Goal: Task Accomplishment & Management: Complete application form

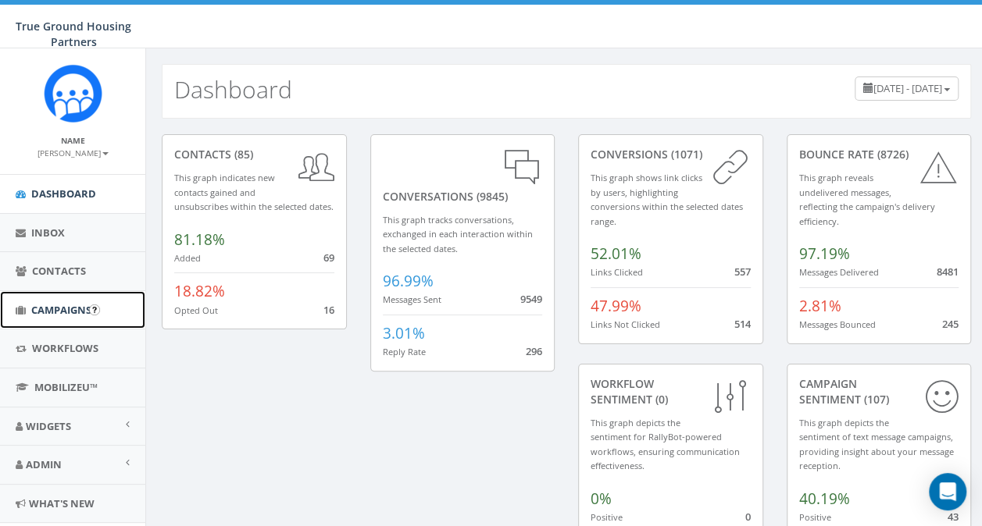
click at [47, 309] on span "Campaigns" at bounding box center [61, 310] width 60 height 14
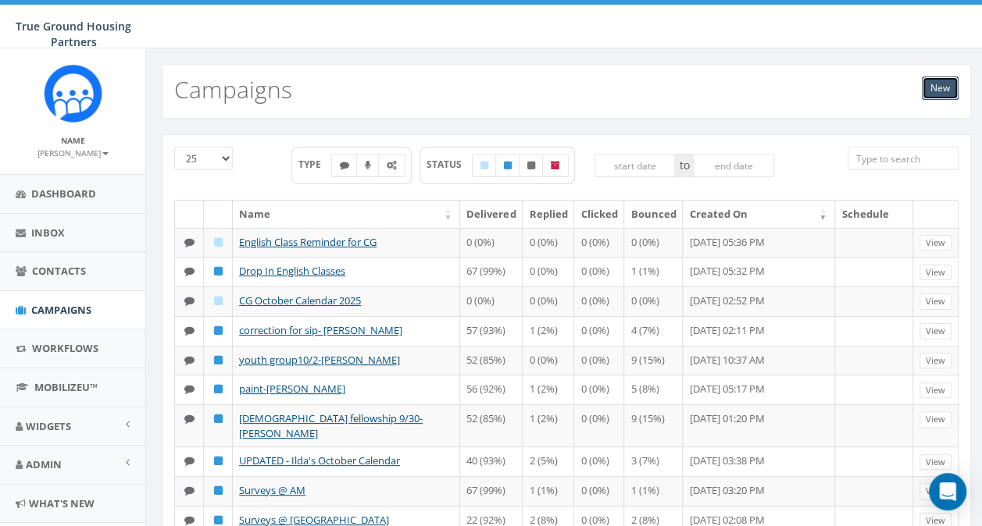
click at [939, 83] on link "New" at bounding box center [939, 88] width 37 height 23
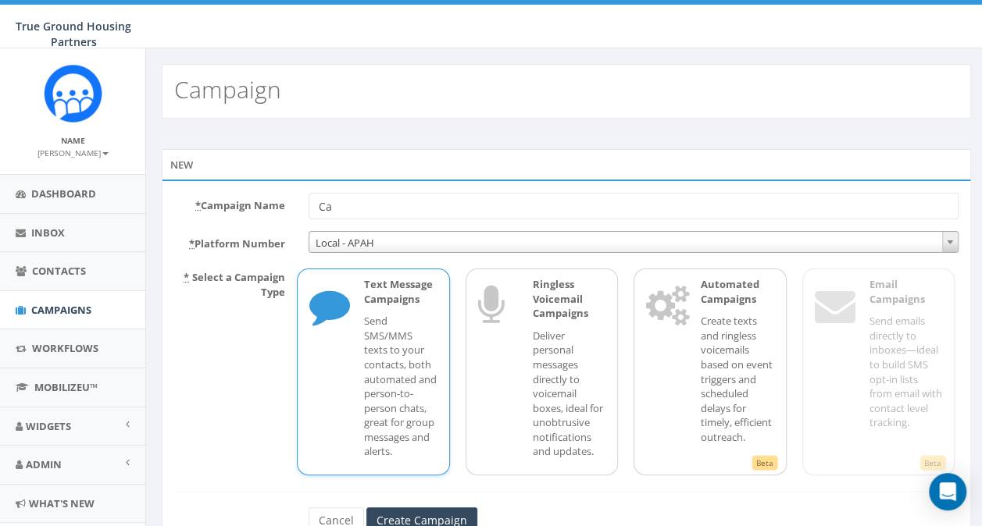
type input "C"
type input "sip and paint changed date.snowden"
click at [442, 510] on input "Create Campaign" at bounding box center [421, 521] width 111 height 27
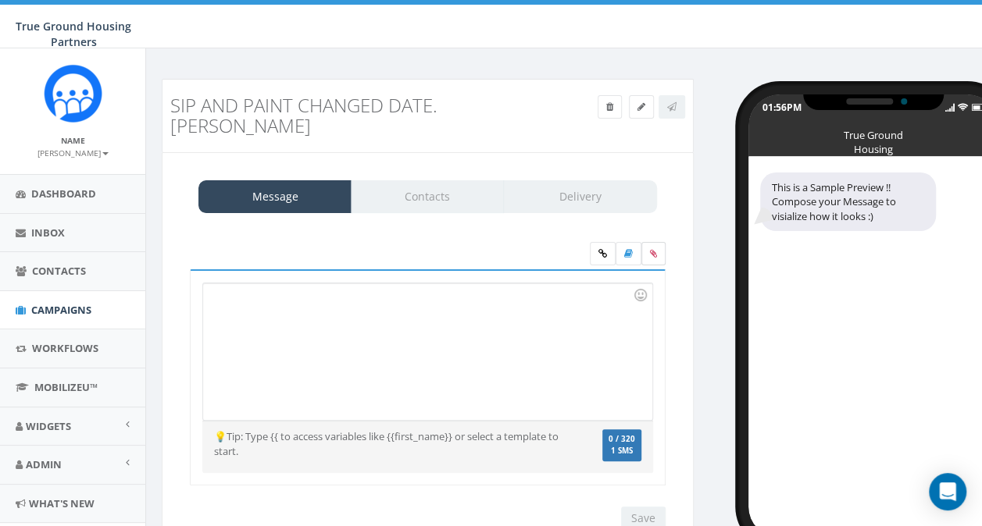
click at [651, 249] on icon at bounding box center [653, 253] width 7 height 9
click at [0, 0] on input "file" at bounding box center [0, 0] width 0 height 0
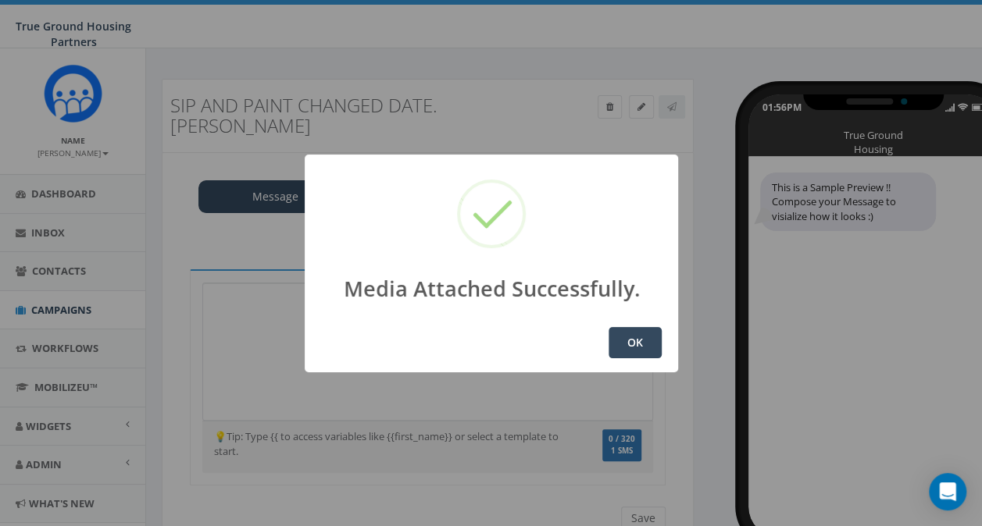
click at [637, 346] on button "OK" at bounding box center [634, 342] width 53 height 31
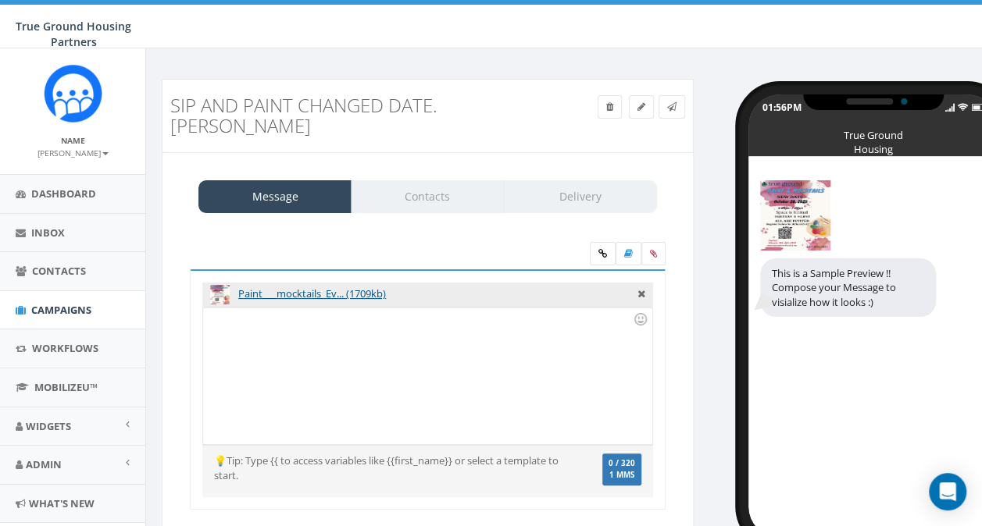
click at [223, 308] on div at bounding box center [427, 376] width 448 height 137
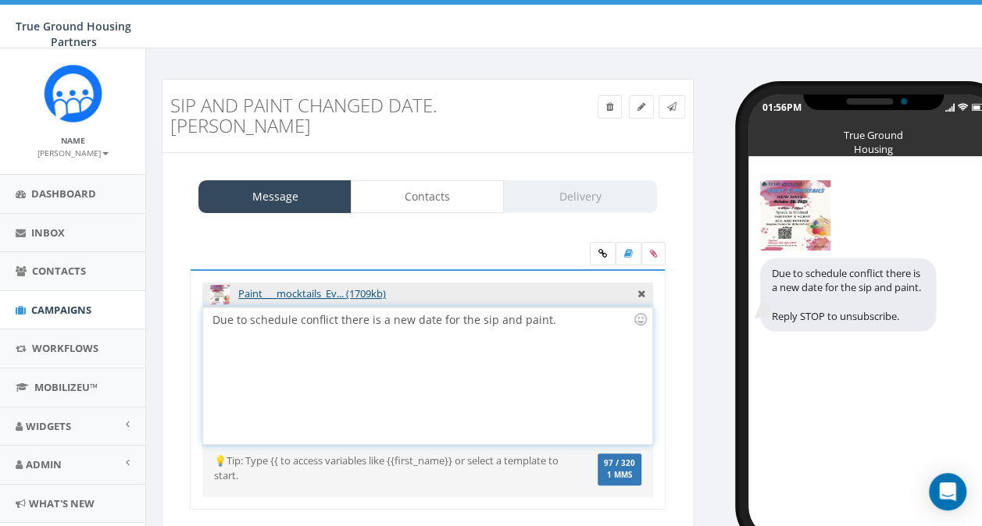
click at [248, 308] on div "Due to schedule conflict there is a new date for the sip and paint." at bounding box center [427, 376] width 448 height 137
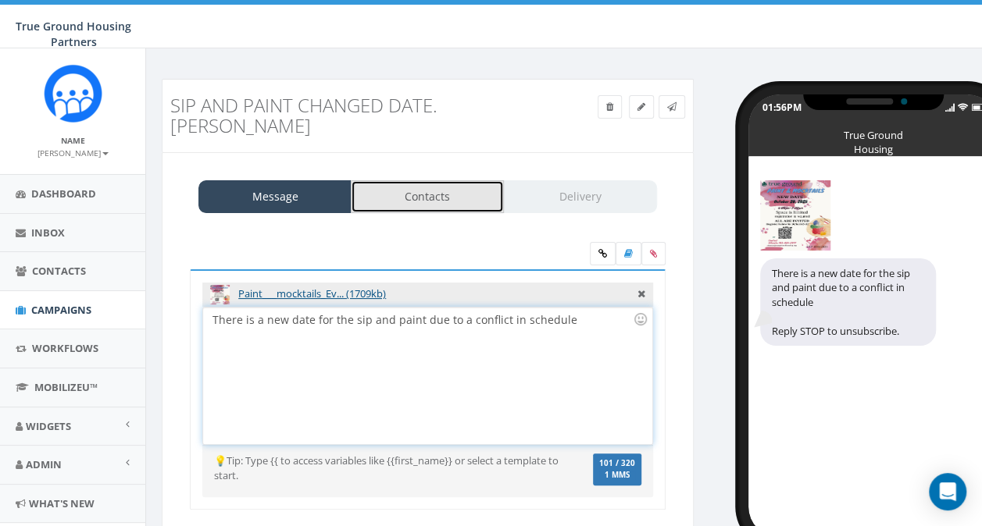
click at [419, 180] on link "Contacts" at bounding box center [427, 196] width 153 height 33
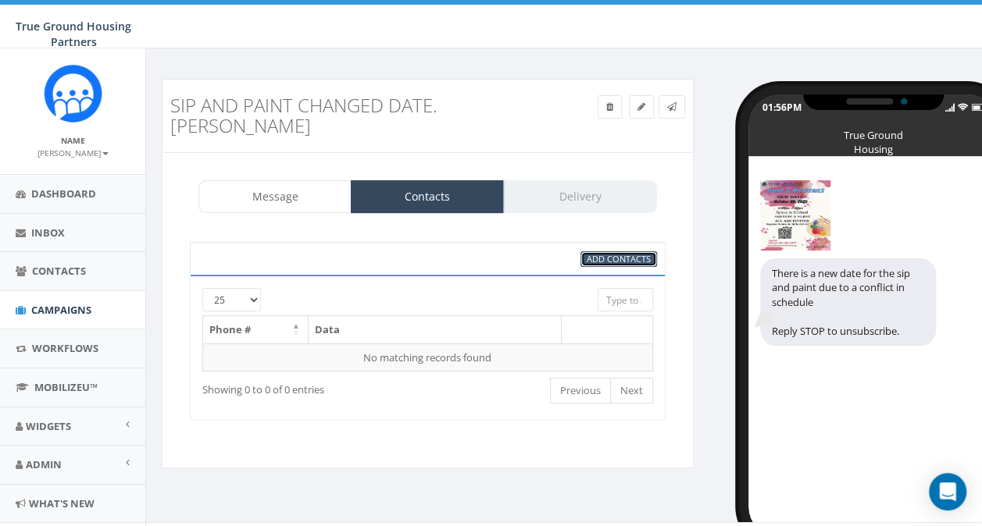
click at [628, 253] on span "Add Contacts" at bounding box center [618, 259] width 64 height 12
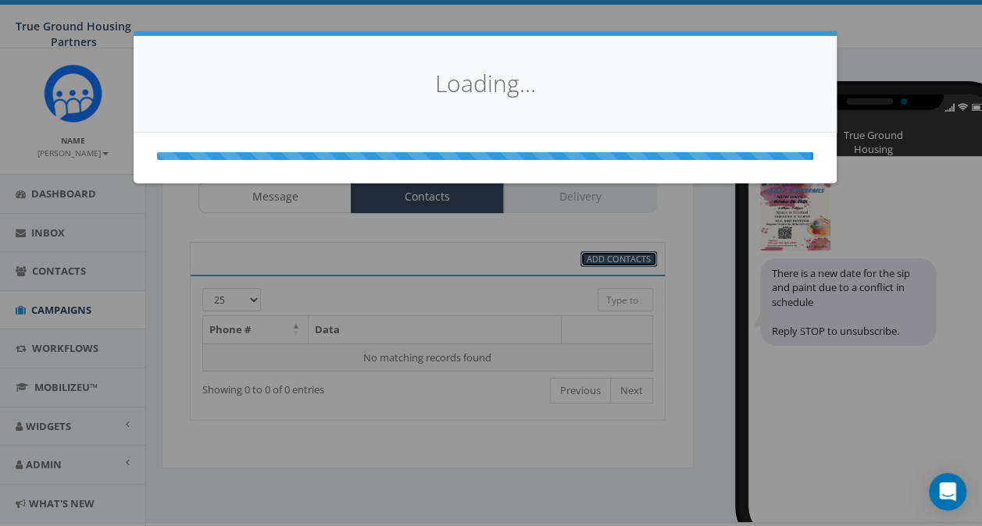
select select
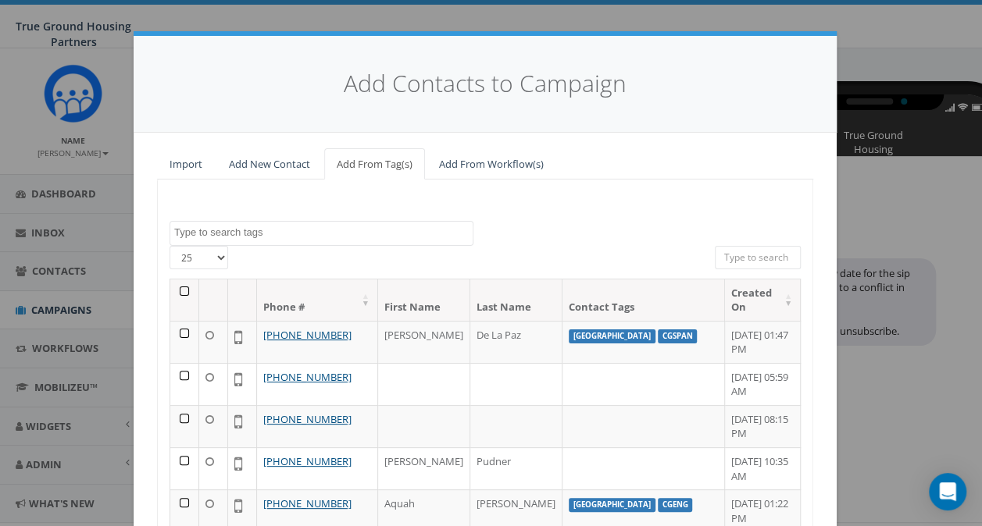
click at [213, 255] on select "25 50 100" at bounding box center [198, 257] width 59 height 23
select select "100"
click at [169, 246] on select "25 50 100" at bounding box center [198, 257] width 59 height 23
click at [219, 238] on span at bounding box center [321, 233] width 304 height 25
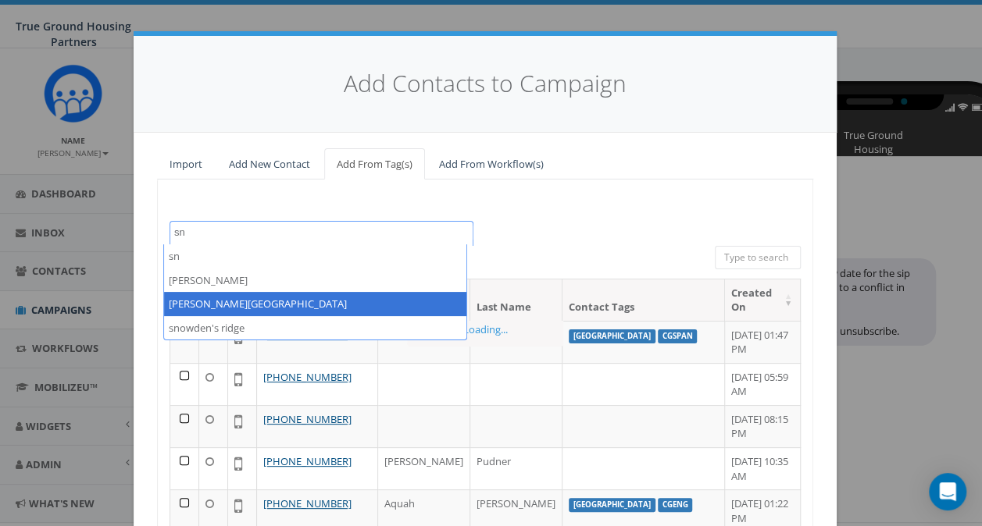
type textarea "sn"
select select "Snowden Ridge"
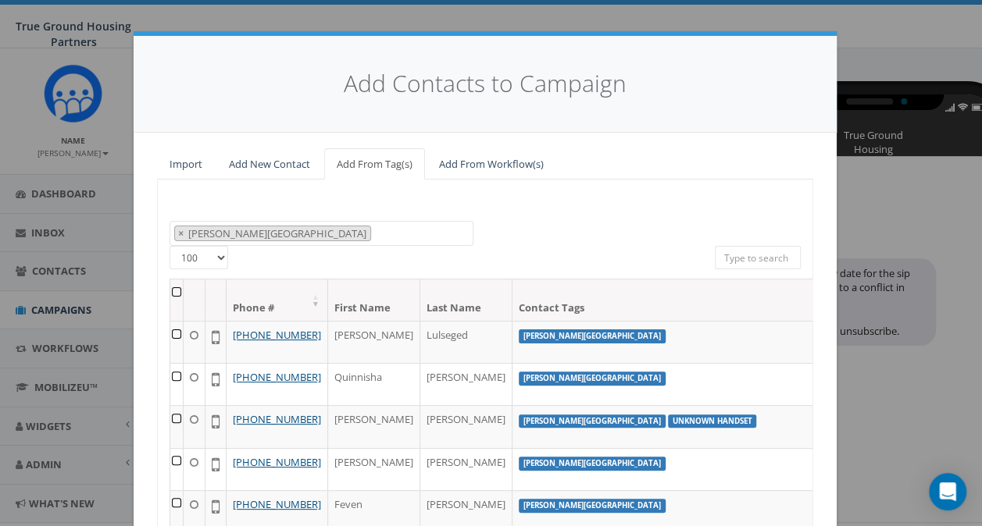
click at [170, 290] on th at bounding box center [176, 300] width 13 height 41
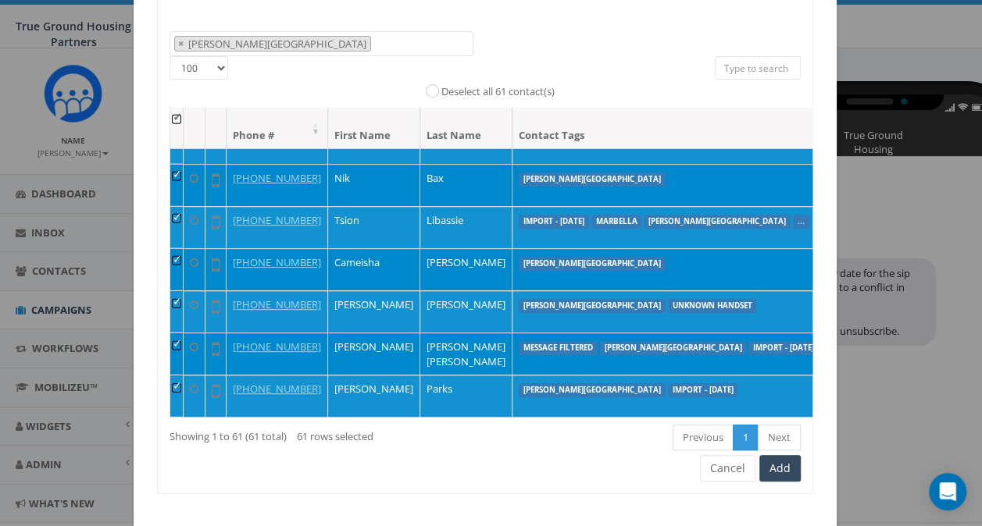
scroll to position [2975, 0]
click at [786, 469] on button "Add" at bounding box center [779, 468] width 41 height 27
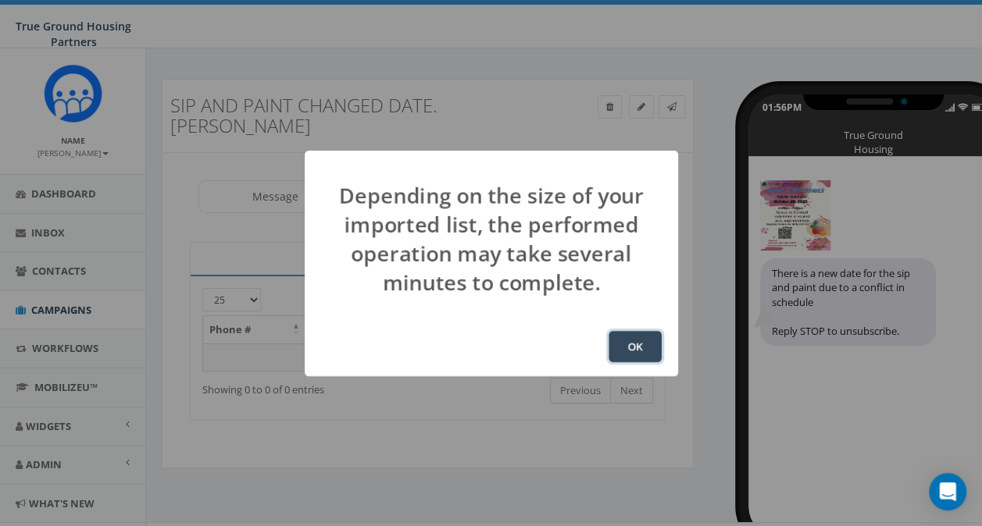
click at [640, 346] on button "OK" at bounding box center [634, 346] width 53 height 31
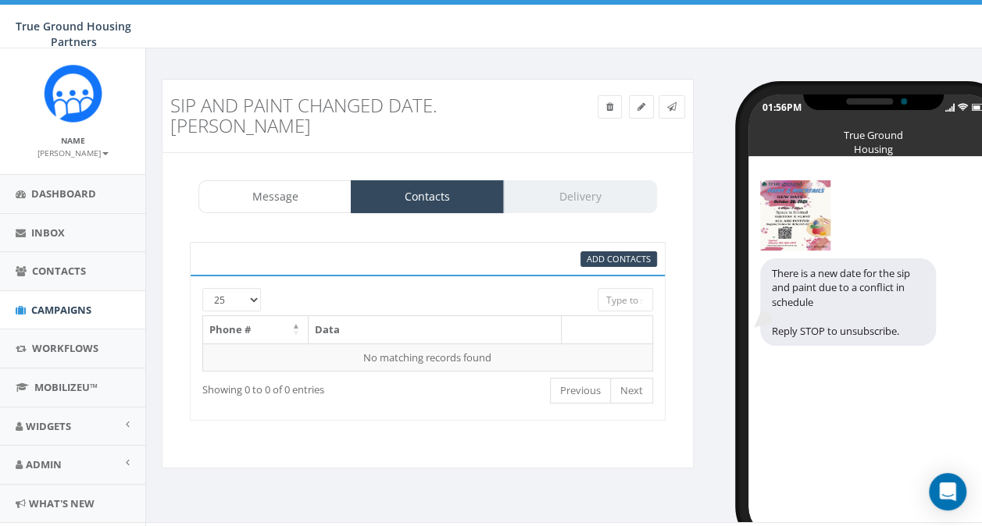
scroll to position [27, 0]
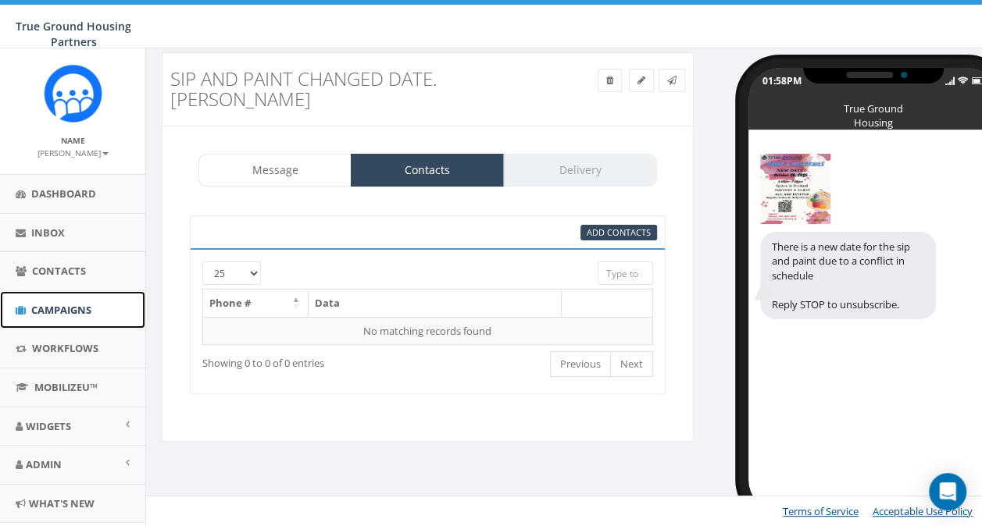
click at [66, 308] on span "Campaigns" at bounding box center [61, 310] width 60 height 14
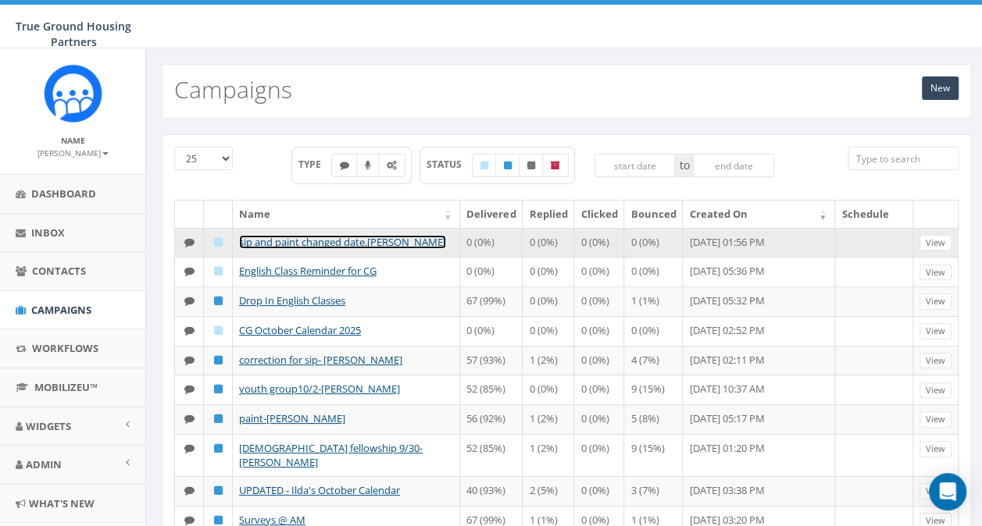
click at [330, 235] on link "sip and paint changed date.[PERSON_NAME]" at bounding box center [342, 242] width 207 height 14
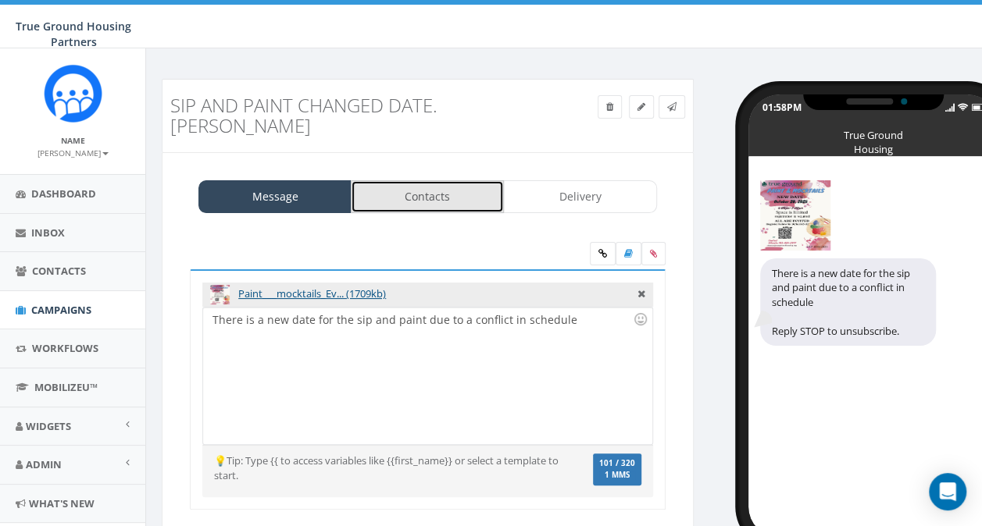
click at [426, 180] on link "Contacts" at bounding box center [427, 196] width 153 height 33
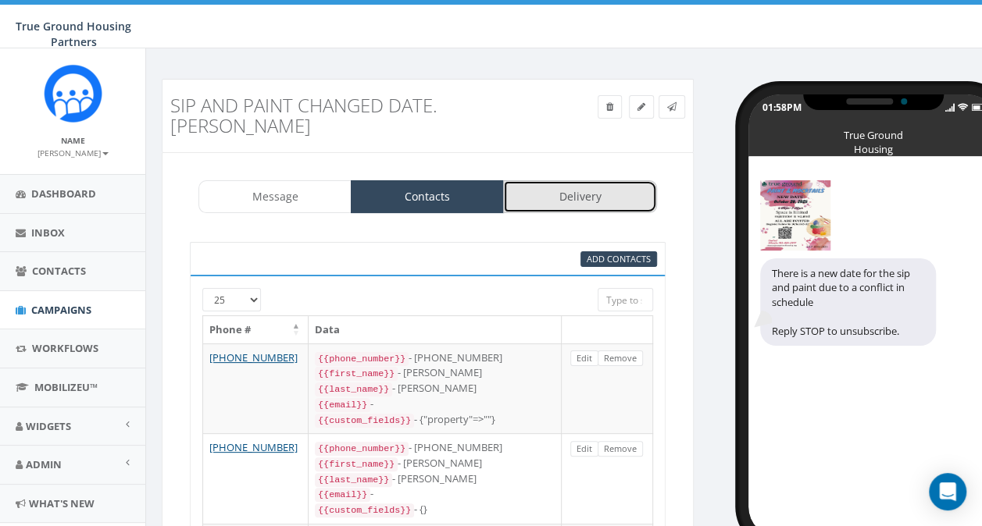
click at [612, 182] on link "Delivery" at bounding box center [579, 196] width 153 height 33
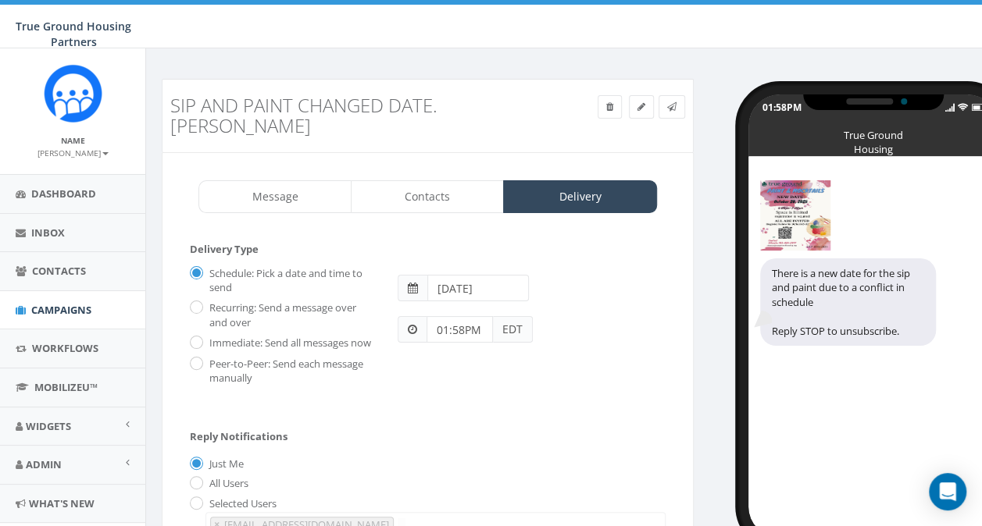
click at [202, 330] on div "Immediate: Send all messages now" at bounding box center [282, 341] width 184 height 22
click at [205, 336] on label "Immediate: Send all messages now" at bounding box center [288, 344] width 166 height 16
click at [199, 338] on input "Immediate: Send all messages now" at bounding box center [195, 343] width 10 height 10
radio input "true"
click at [590, 180] on link "Delivery" at bounding box center [579, 196] width 153 height 33
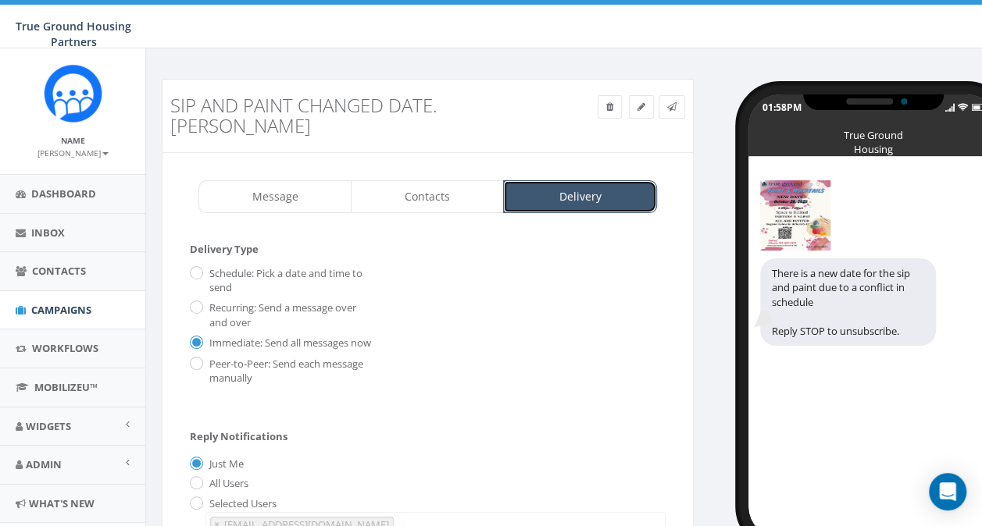
scroll to position [179, 0]
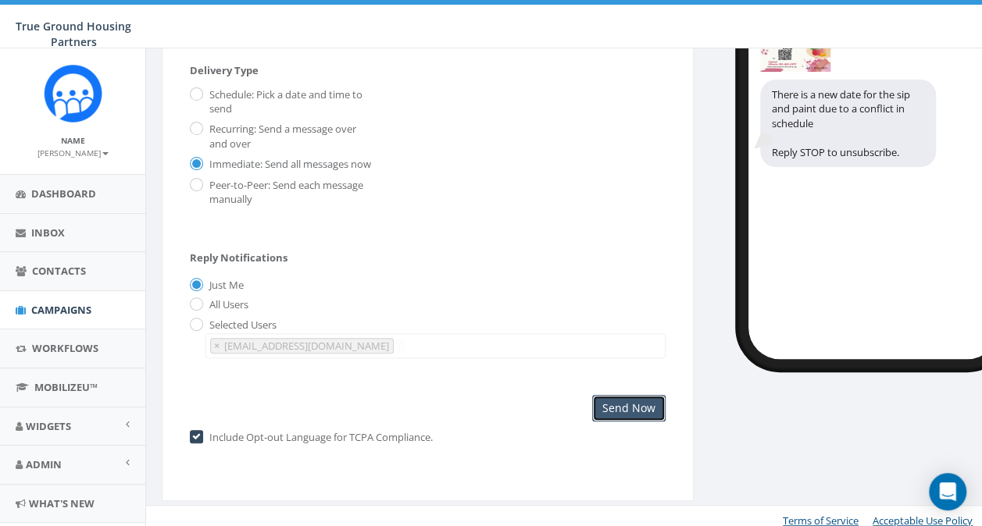
click at [636, 397] on input "Send Now" at bounding box center [628, 408] width 73 height 27
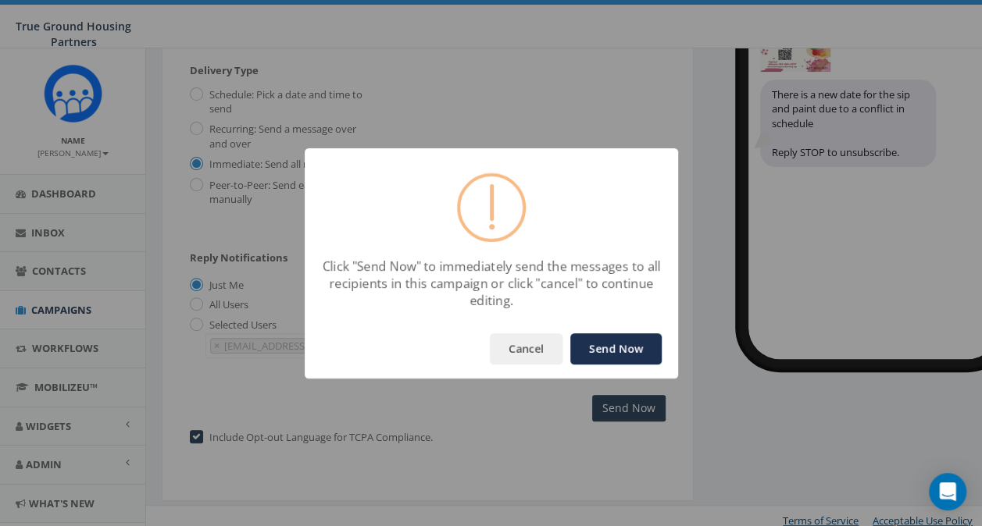
click at [617, 354] on button "Send Now" at bounding box center [615, 348] width 91 height 31
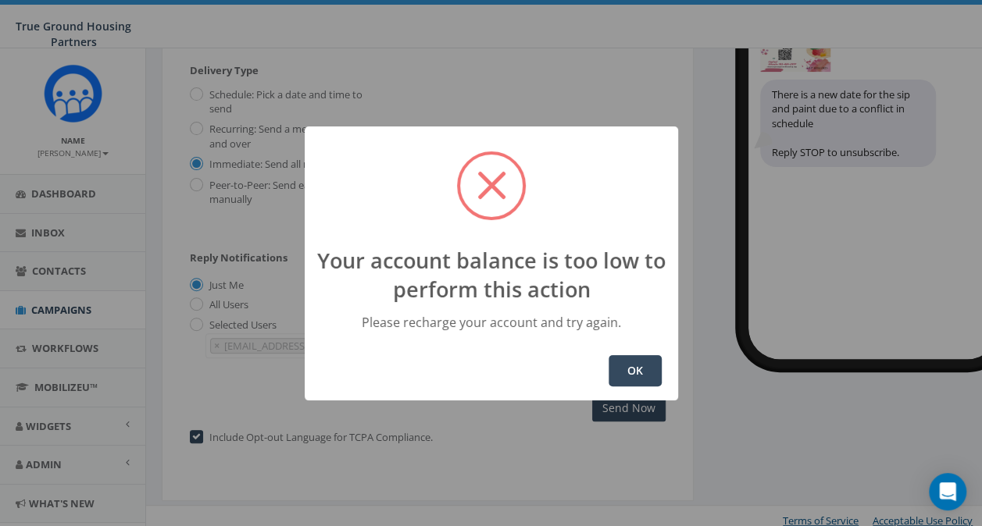
click at [629, 369] on button "OK" at bounding box center [634, 370] width 53 height 31
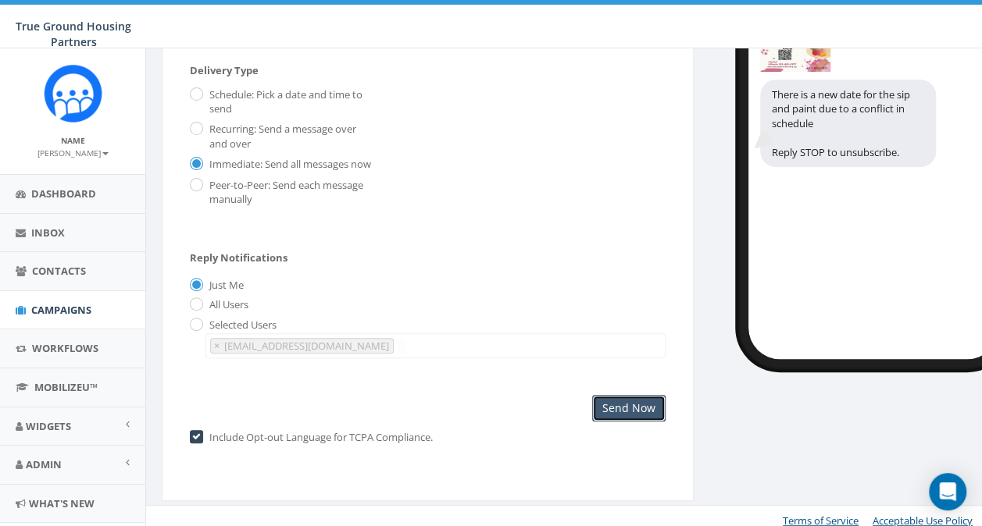
click at [637, 396] on input "Send Now" at bounding box center [628, 408] width 73 height 27
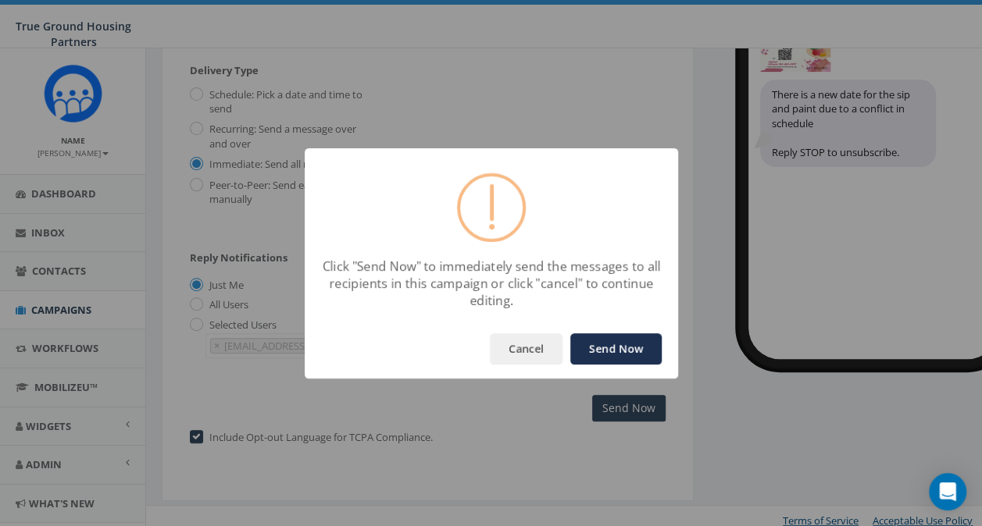
click at [628, 344] on button "Send Now" at bounding box center [615, 348] width 91 height 31
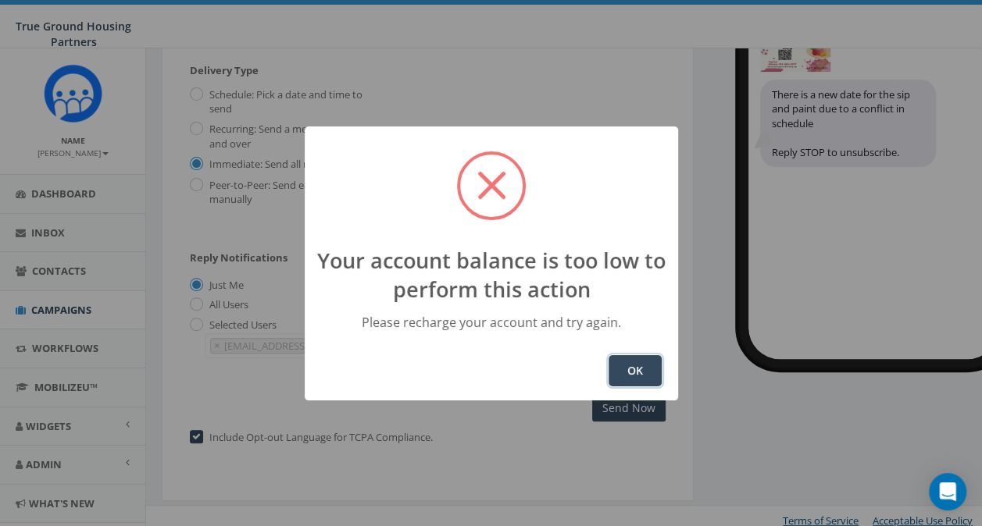
click at [631, 369] on button "OK" at bounding box center [634, 370] width 53 height 31
